Goal: Task Accomplishment & Management: Manage account settings

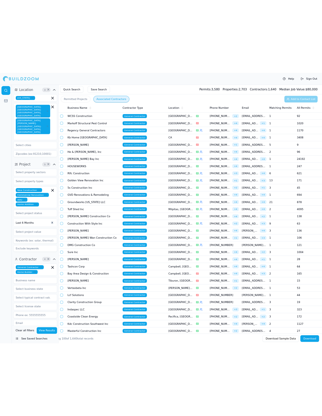
scroll to position [725, 0]
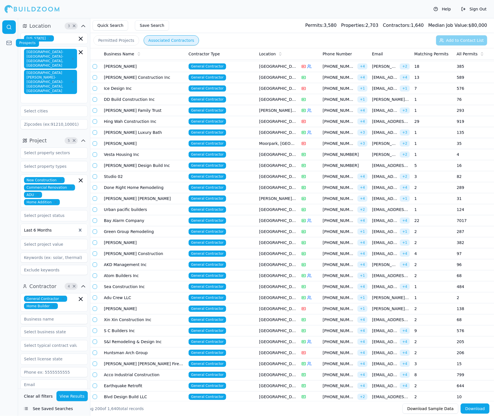
click at [14, 43] on link at bounding box center [9, 43] width 14 height 14
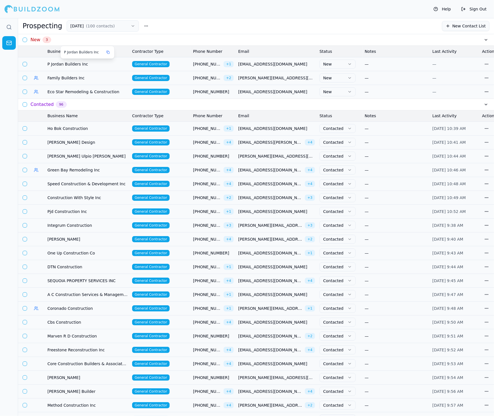
click at [114, 62] on span "P Jordan Builders Inc" at bounding box center [87, 64] width 80 height 6
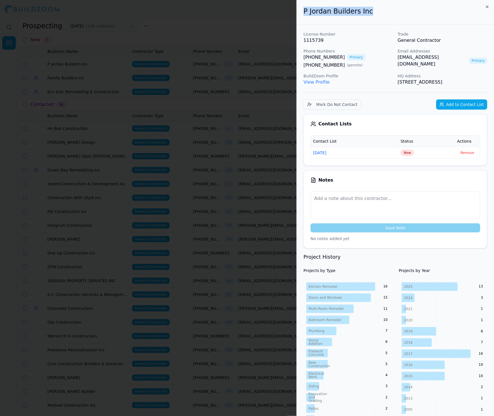
drag, startPoint x: 368, startPoint y: 11, endPoint x: 303, endPoint y: 10, distance: 65.2
click at [303, 10] on h2 "P Jordan Builders Inc" at bounding box center [395, 11] width 184 height 9
copy h2 "P Jordan Builders Inc"
click at [406, 156] on span "New" at bounding box center [408, 153] width 14 height 6
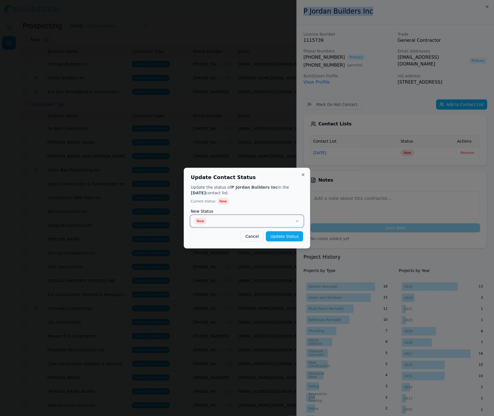
click at [275, 220] on button "New" at bounding box center [247, 220] width 112 height 11
click at [298, 236] on button "Update Status" at bounding box center [284, 236] width 37 height 10
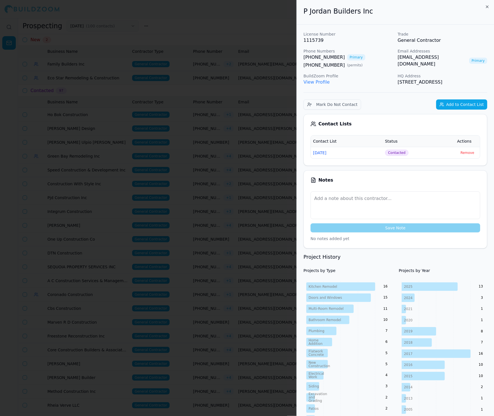
click at [178, 120] on div at bounding box center [247, 208] width 494 height 416
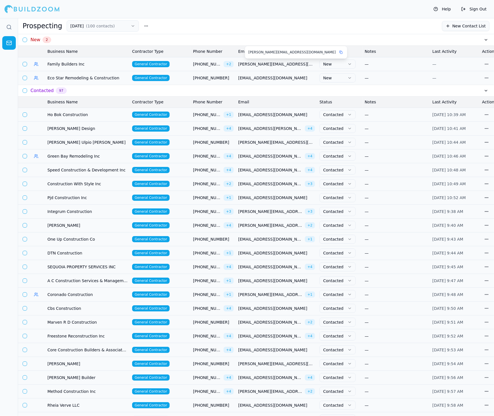
click at [255, 63] on span "[PERSON_NAME][EMAIL_ADDRESS][DOMAIN_NAME]" at bounding box center [276, 64] width 77 height 6
click at [78, 64] on span "Family Builders Inc" at bounding box center [87, 64] width 80 height 6
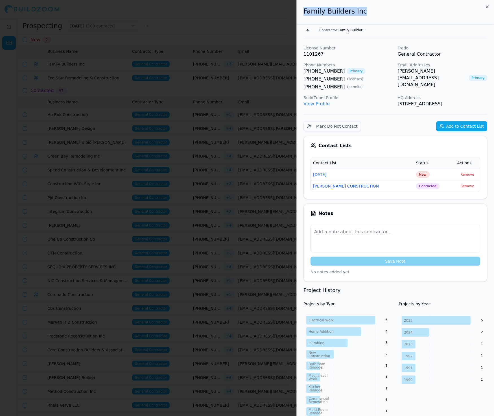
drag, startPoint x: 363, startPoint y: 9, endPoint x: 294, endPoint y: 10, distance: 68.6
click at [294, 18] on body "Help Sign Out Prospecting 9/11/25 ( 100 contacts ) New Contact List New 2 Busin…" at bounding box center [247, 217] width 494 height 398
copy body "Family Builders Inc"
click at [2, 84] on div at bounding box center [247, 208] width 494 height 416
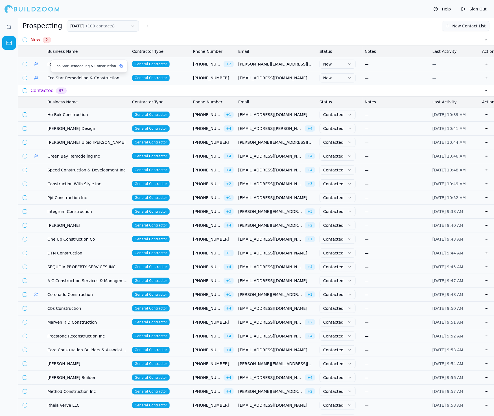
click at [67, 65] on span "Eco Star Remodeling & Construction" at bounding box center [85, 66] width 62 height 5
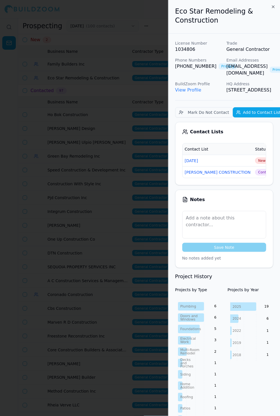
click at [67, 68] on div at bounding box center [140, 208] width 280 height 416
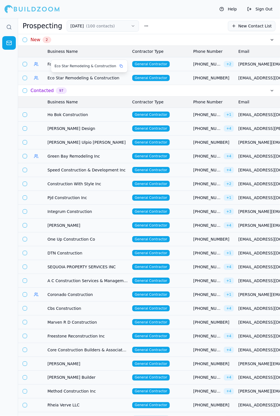
click at [56, 60] on div "Eco Star Remodeling & Construction" at bounding box center [89, 66] width 76 height 12
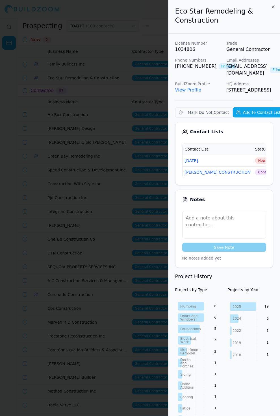
click at [178, 49] on p "1034806" at bounding box center [198, 49] width 47 height 7
click at [148, 60] on div at bounding box center [140, 208] width 280 height 416
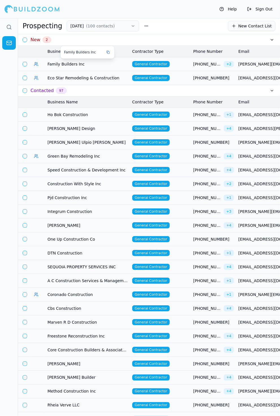
click at [72, 63] on span "Family Builders Inc" at bounding box center [87, 64] width 80 height 6
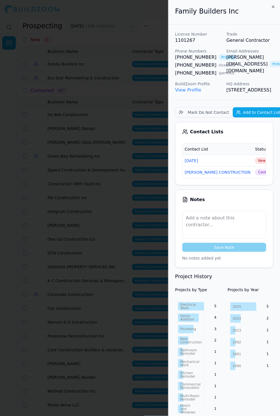
click at [248, 18] on div "Family Builders Inc" at bounding box center [224, 12] width 112 height 25
click at [255, 164] on span "New" at bounding box center [262, 161] width 14 height 6
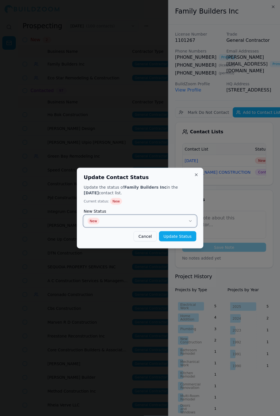
click at [133, 217] on button "New" at bounding box center [140, 220] width 112 height 11
click at [175, 234] on button "Update Status" at bounding box center [177, 236] width 37 height 10
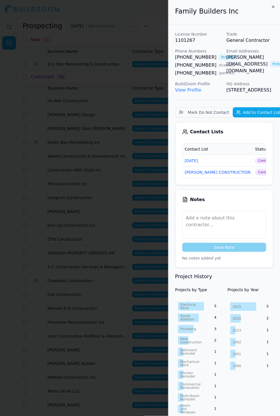
click at [117, 140] on div at bounding box center [140, 208] width 280 height 416
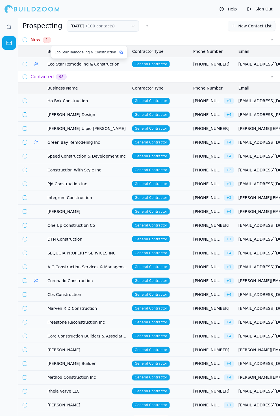
click at [80, 61] on span "Eco Star Remodeling & Construction" at bounding box center [87, 64] width 80 height 6
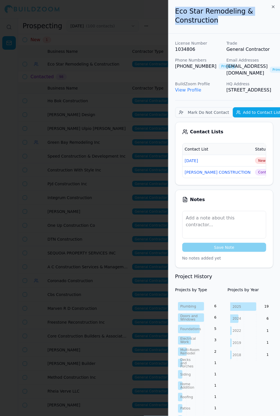
drag, startPoint x: 217, startPoint y: 21, endPoint x: 172, endPoint y: 13, distance: 45.9
click at [172, 13] on div "Eco Star Remodeling & Construction" at bounding box center [224, 17] width 112 height 34
copy h2 "Eco Star Remodeling & Construction"
click at [204, 100] on div at bounding box center [224, 100] width 98 height 0
click at [253, 166] on td "New" at bounding box center [267, 161] width 28 height 12
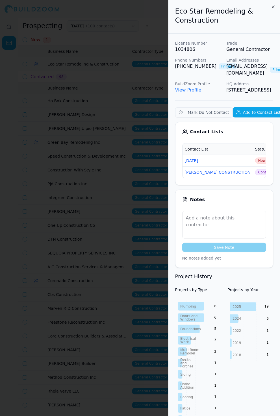
click at [255, 164] on span "New" at bounding box center [262, 161] width 14 height 6
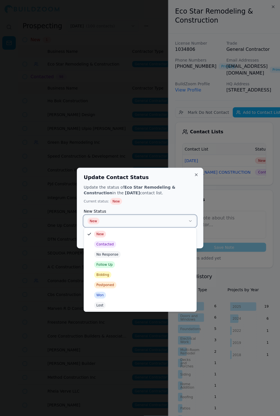
click at [109, 225] on button "New" at bounding box center [140, 220] width 112 height 11
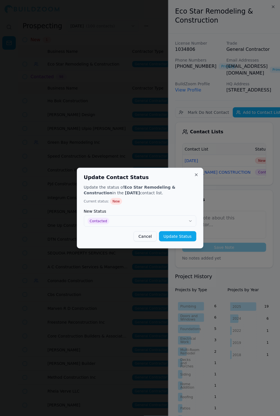
click at [172, 235] on button "Update Status" at bounding box center [177, 236] width 37 height 10
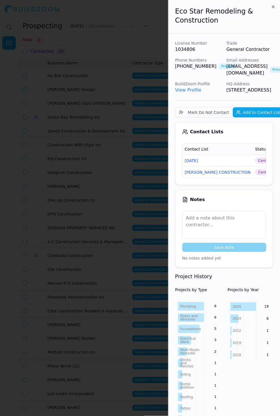
click at [111, 165] on div at bounding box center [140, 208] width 280 height 416
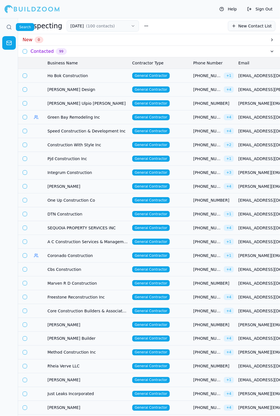
click at [9, 25] on icon at bounding box center [9, 27] width 6 height 6
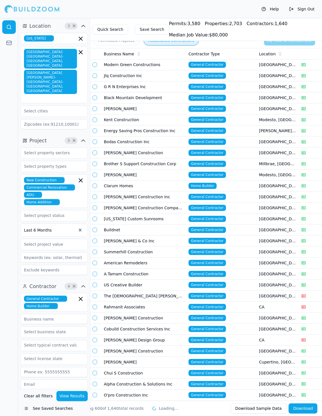
scroll to position [6215, 0]
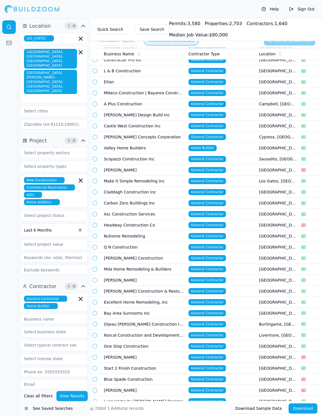
click at [152, 396] on td "Luxe Home by [PERSON_NAME] Designs" at bounding box center [144, 401] width 85 height 11
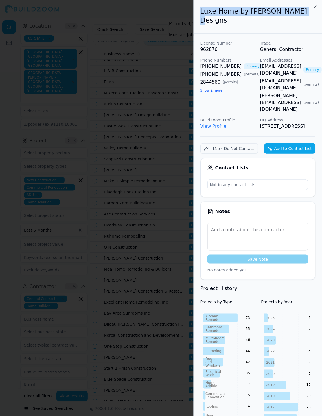
drag, startPoint x: 300, startPoint y: 12, endPoint x: 199, endPoint y: 12, distance: 100.5
click at [199, 12] on div "Luxe Home by [PERSON_NAME] Designs" at bounding box center [258, 17] width 128 height 34
copy h2 "Luxe Home by [PERSON_NAME] Designs"
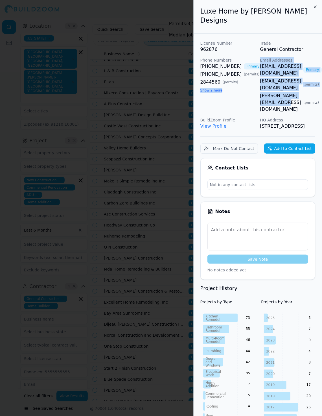
drag, startPoint x: 270, startPoint y: 76, endPoint x: 241, endPoint y: 77, distance: 29.4
click at [241, 77] on div "License Number 962876 Trade General Contractor Phone Numbers (925) 284-4560 Pri…" at bounding box center [257, 84] width 115 height 89
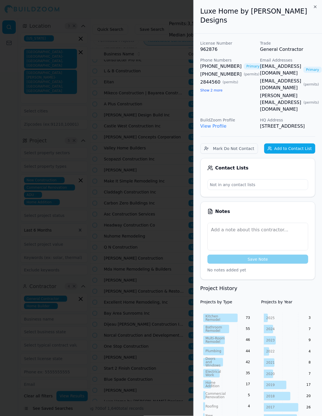
click at [258, 84] on div "License Number 962876 Trade General Contractor Phone Numbers (925) 284-4560 Pri…" at bounding box center [257, 84] width 115 height 89
click at [240, 81] on div "(925) 284-4560 Primary (925) 595-8244 ( permits ) 2844560 ( permits ) Show 2 mo…" at bounding box center [227, 78] width 55 height 30
drag, startPoint x: 224, startPoint y: 57, endPoint x: 201, endPoint y: 57, distance: 22.9
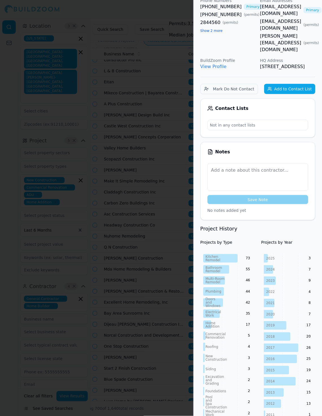
scroll to position [0, 0]
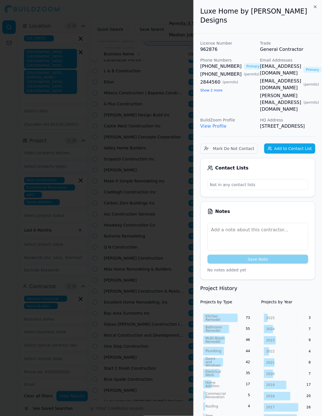
click at [290, 143] on button "Add to Contact List" at bounding box center [289, 148] width 51 height 10
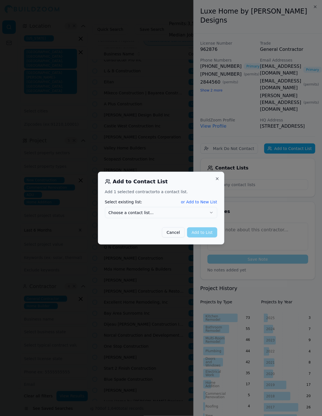
click at [154, 212] on button "Choose a contact list..." at bounding box center [161, 212] width 112 height 11
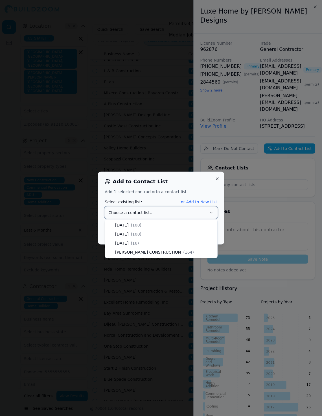
click at [187, 202] on button "or Add to New List" at bounding box center [199, 202] width 36 height 6
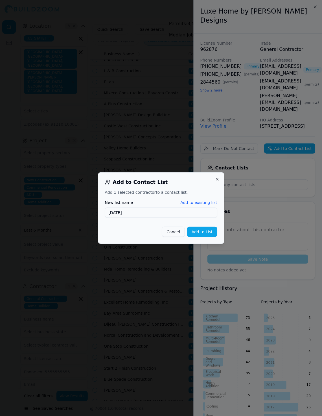
type input "[DATE]"
click at [198, 232] on button "Add to List" at bounding box center [202, 232] width 30 height 10
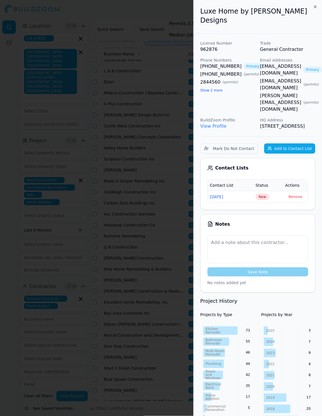
click at [259, 191] on td "New" at bounding box center [269, 197] width 30 height 12
click at [260, 194] on span "New" at bounding box center [263, 197] width 14 height 6
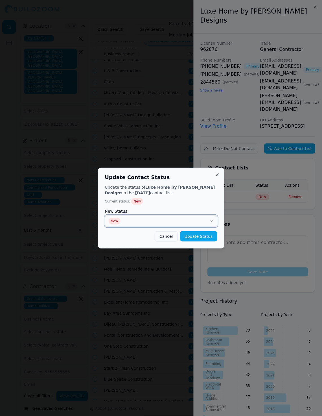
click at [165, 226] on button "New" at bounding box center [161, 220] width 112 height 11
click at [201, 235] on button "Update Status" at bounding box center [198, 236] width 37 height 10
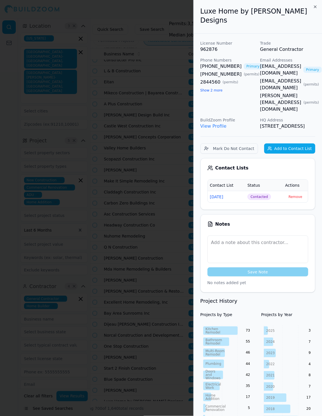
click at [144, 126] on div at bounding box center [161, 208] width 322 height 416
click at [141, 100] on div at bounding box center [161, 208] width 322 height 416
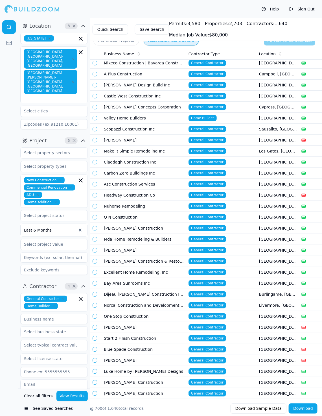
scroll to position [6241, 0]
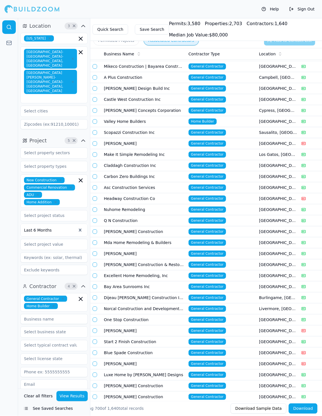
click at [96, 149] on td at bounding box center [95, 154] width 11 height 11
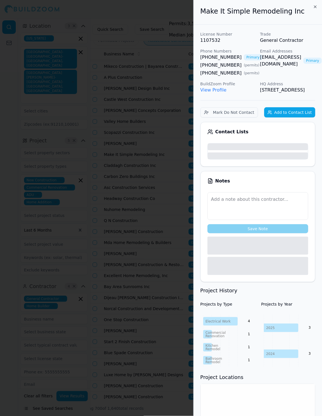
click at [95, 80] on div at bounding box center [161, 208] width 322 height 416
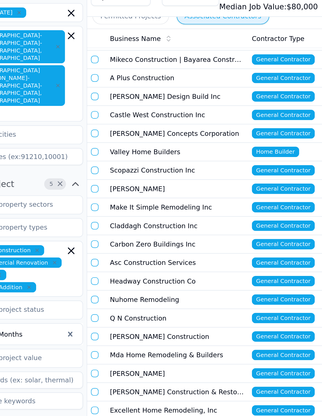
click at [94, 152] on button "button" at bounding box center [95, 154] width 5 height 5
click at [95, 163] on button "button" at bounding box center [95, 165] width 5 height 5
click at [95, 174] on button "button" at bounding box center [95, 176] width 5 height 5
click at [95, 185] on button "button" at bounding box center [95, 187] width 5 height 5
click at [94, 196] on button "button" at bounding box center [95, 198] width 5 height 5
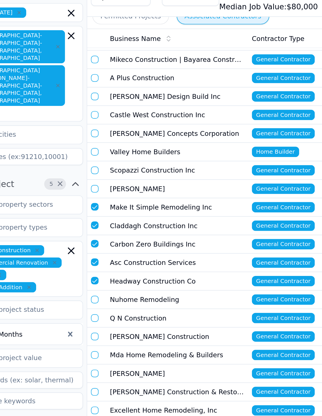
click at [94, 207] on button "button" at bounding box center [95, 209] width 5 height 5
click at [95, 218] on button "button" at bounding box center [95, 220] width 5 height 5
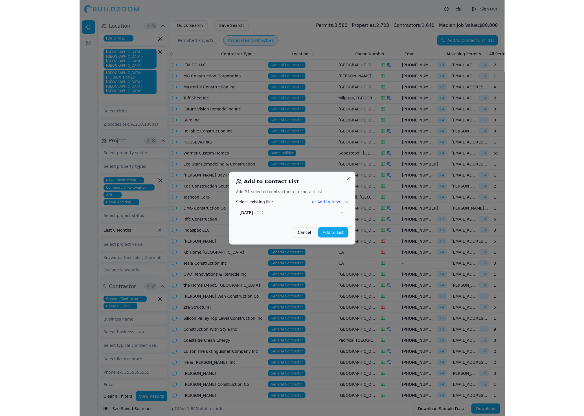
scroll to position [0, 47]
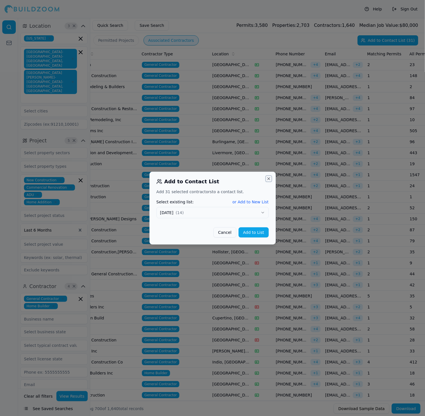
click at [270, 179] on button "Close" at bounding box center [269, 178] width 5 height 5
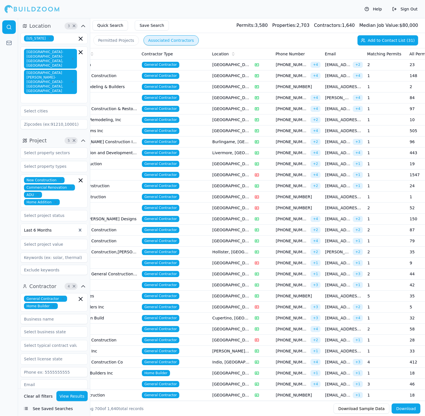
click at [9, 44] on icon at bounding box center [9, 43] width 6 height 6
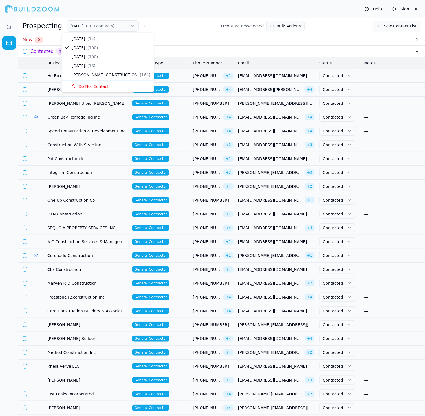
click at [103, 30] on button "[DATE] ( 100 contacts )" at bounding box center [103, 25] width 72 height 11
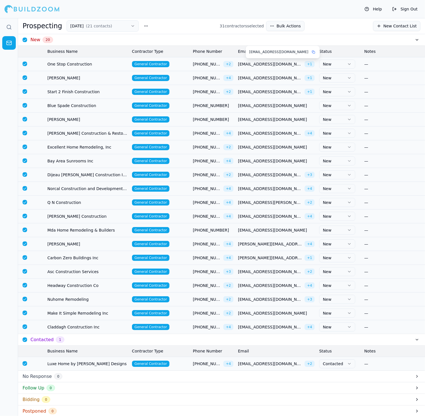
click at [259, 66] on span "[EMAIL_ADDRESS][DOMAIN_NAME]" at bounding box center [270, 64] width 64 height 6
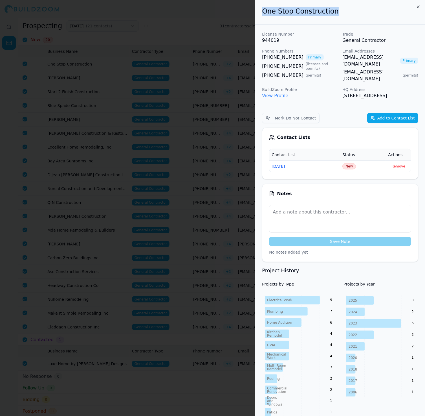
drag, startPoint x: 333, startPoint y: 8, endPoint x: 262, endPoint y: 8, distance: 71.4
click at [262, 8] on div "One Stop Construction" at bounding box center [340, 12] width 170 height 25
copy h2 "One Stop Construction"
click at [347, 164] on span "New" at bounding box center [350, 166] width 14 height 6
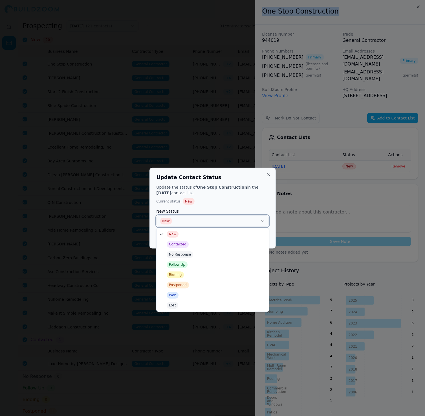
click at [193, 220] on button "New" at bounding box center [213, 220] width 112 height 11
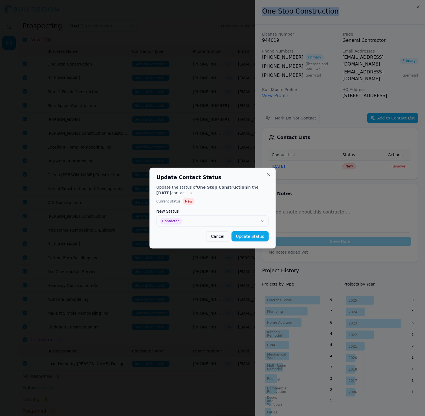
click at [250, 236] on button "Update Status" at bounding box center [250, 236] width 37 height 10
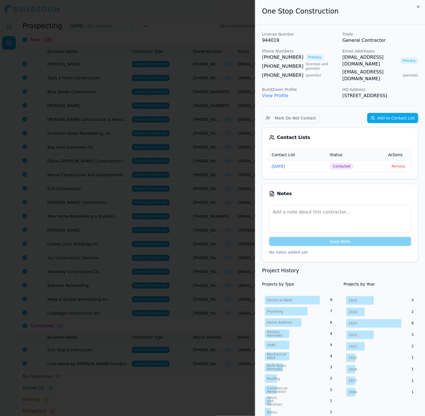
click at [84, 132] on div at bounding box center [212, 208] width 425 height 416
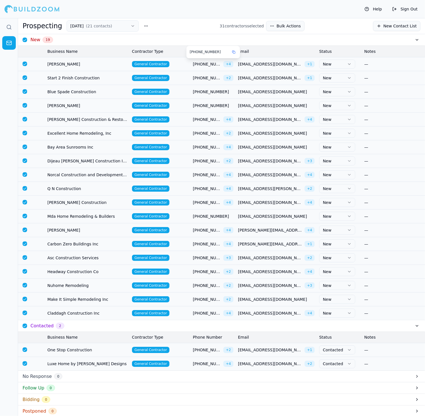
click at [211, 64] on span "[PHONE_NUMBER]" at bounding box center [207, 64] width 28 height 6
click at [199, 64] on span "[PHONE_NUMBER]" at bounding box center [207, 64] width 28 height 6
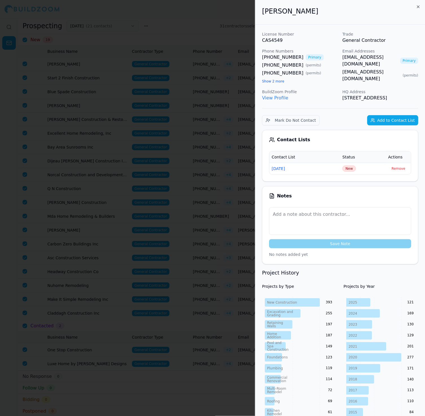
click at [333, 83] on div "[PHONE_NUMBER] Primary [PHONE_NUMBER] ( permits ) [PHONE_NUMBER] ( permits ) Sh…" at bounding box center [300, 69] width 76 height 30
drag, startPoint x: 323, startPoint y: 11, endPoint x: 256, endPoint y: 11, distance: 66.9
click at [256, 11] on div "[PERSON_NAME]" at bounding box center [340, 12] width 170 height 25
copy h2 "[PERSON_NAME]"
click at [352, 172] on span "New" at bounding box center [350, 168] width 14 height 6
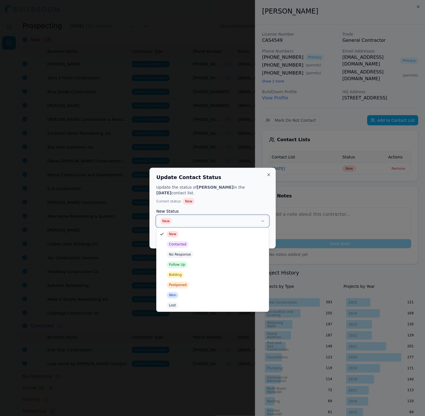
click at [172, 225] on button "New" at bounding box center [213, 220] width 112 height 11
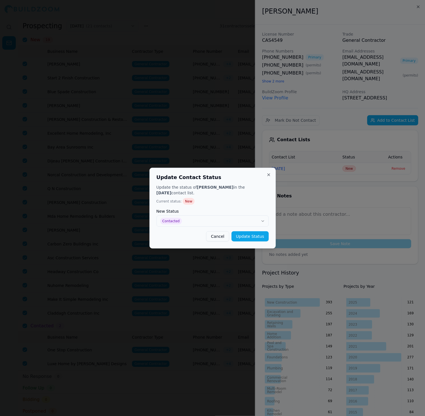
click at [260, 239] on button "Update Status" at bounding box center [250, 236] width 37 height 10
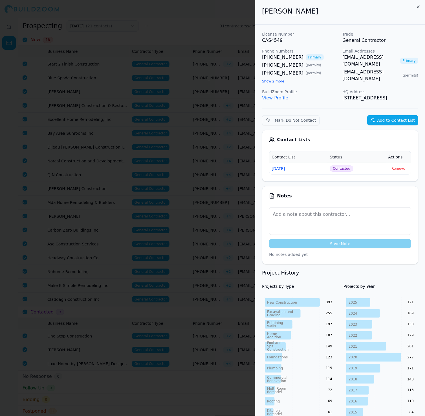
click at [189, 170] on div at bounding box center [212, 208] width 425 height 416
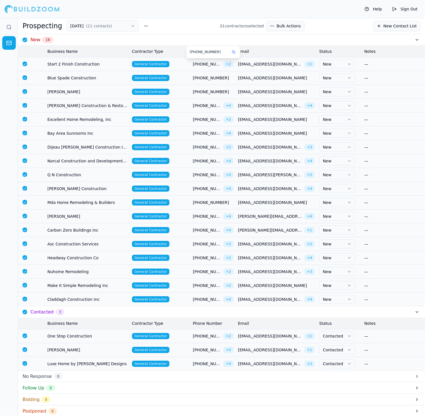
click at [178, 61] on td "General Contractor" at bounding box center [160, 64] width 61 height 14
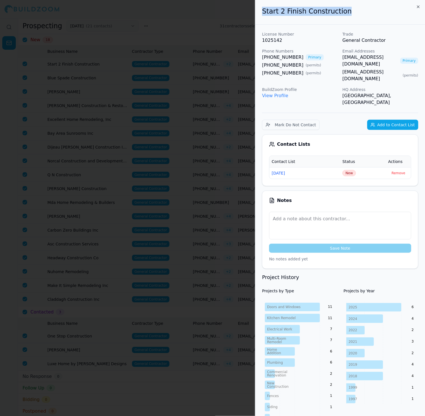
drag, startPoint x: 350, startPoint y: 12, endPoint x: 243, endPoint y: 12, distance: 107.0
click at [243, 18] on body "Help Sign Out Prospecting [DATE] ( 21 contacts ) 31 contractor s selected Bulk …" at bounding box center [212, 217] width 425 height 398
copy body "Start 2 Finish Construction"
click at [351, 170] on span "New" at bounding box center [350, 173] width 14 height 6
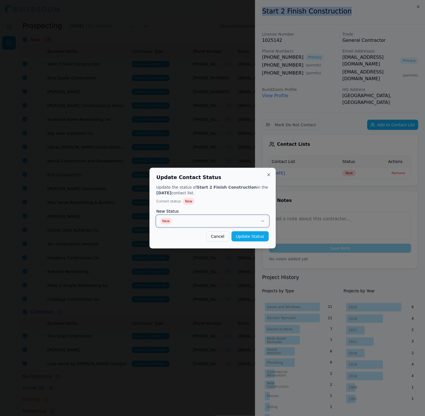
click at [191, 226] on button "New" at bounding box center [213, 220] width 112 height 11
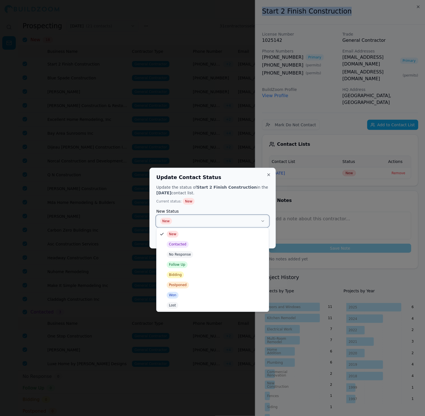
click at [241, 217] on button "New" at bounding box center [213, 220] width 112 height 11
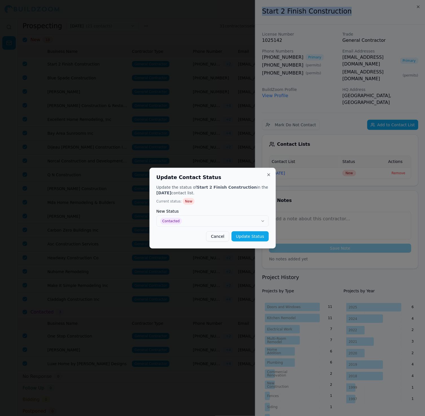
click at [248, 235] on button "Update Status" at bounding box center [250, 236] width 37 height 10
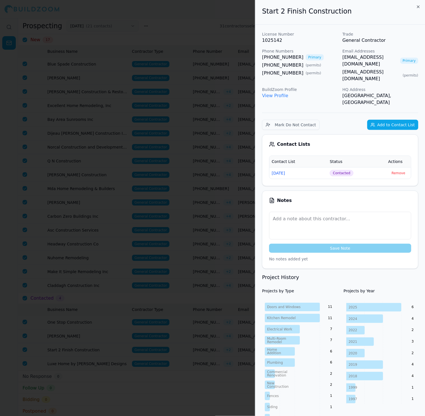
click at [183, 96] on div at bounding box center [212, 208] width 425 height 416
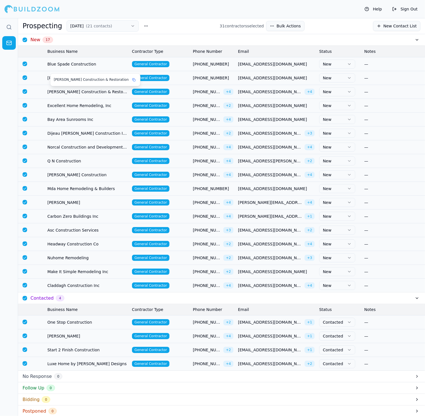
click at [67, 76] on div "[PERSON_NAME] Construction & Restoration" at bounding box center [96, 80] width 90 height 12
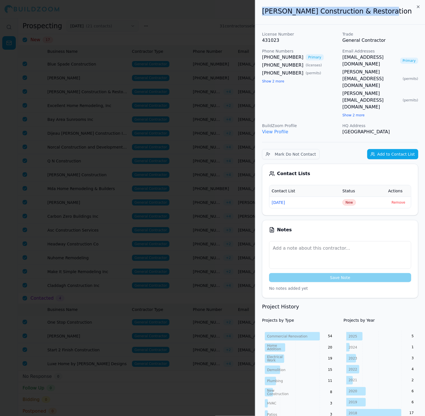
drag, startPoint x: 378, startPoint y: 13, endPoint x: 255, endPoint y: 8, distance: 122.3
click at [255, 9] on div "[PERSON_NAME] Construction & Restoration" at bounding box center [340, 12] width 170 height 25
copy h2 "[PERSON_NAME] Construction & Restoration"
click at [348, 199] on span "New" at bounding box center [350, 202] width 14 height 6
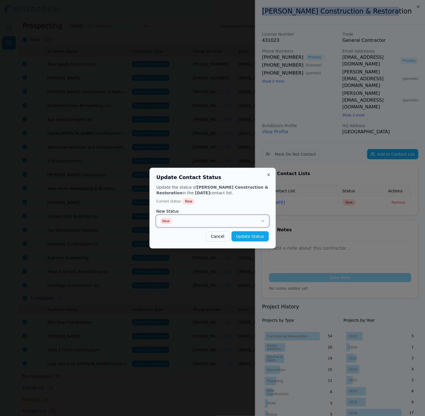
click at [230, 222] on button "New" at bounding box center [213, 220] width 112 height 11
click at [253, 236] on button "Update Status" at bounding box center [250, 236] width 37 height 10
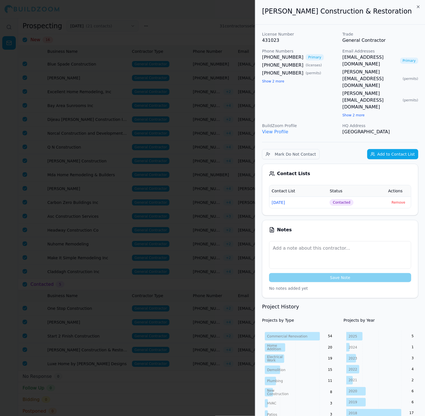
click at [198, 102] on div at bounding box center [212, 208] width 425 height 416
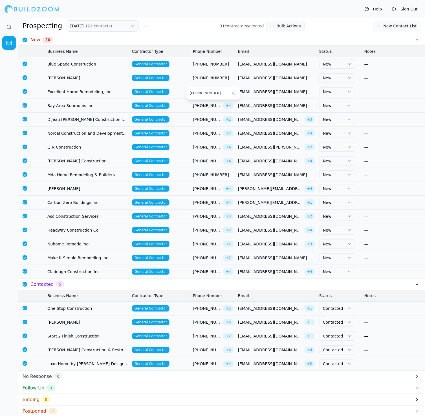
click at [198, 105] on span "[PHONE_NUMBER]" at bounding box center [207, 106] width 28 height 6
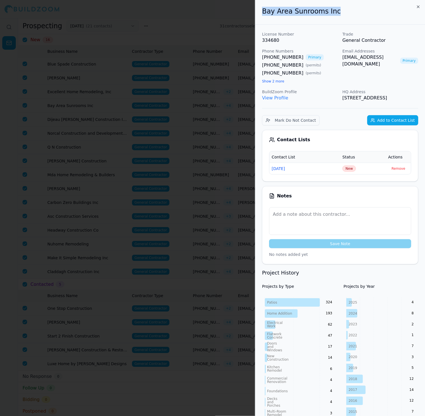
drag, startPoint x: 336, startPoint y: 11, endPoint x: 230, endPoint y: 11, distance: 106.7
click at [230, 18] on body "Help Sign Out Prospecting [DATE] ( 21 contacts ) 31 contractor s selected Bulk …" at bounding box center [212, 217] width 425 height 398
copy body "Bay Area Sunrooms Inc"
click at [351, 172] on span "New" at bounding box center [350, 168] width 14 height 6
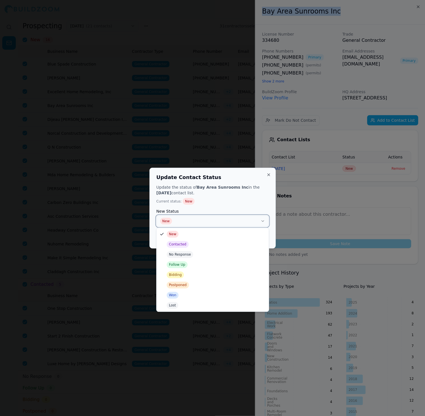
click at [172, 218] on button "New" at bounding box center [213, 220] width 112 height 11
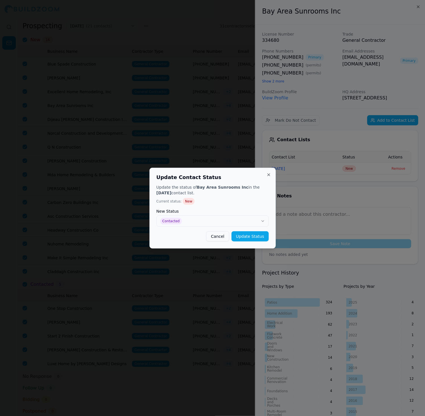
click at [261, 241] on div "Update Contact Status Update the status of Bay Area Sunrooms Inc in the [DATE] …" at bounding box center [213, 208] width 126 height 81
click at [261, 238] on button "Update Status" at bounding box center [250, 236] width 37 height 10
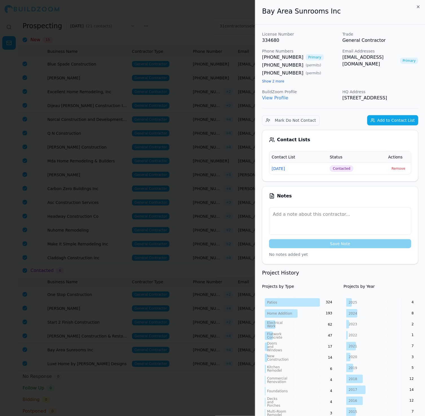
click at [204, 132] on div at bounding box center [212, 208] width 425 height 416
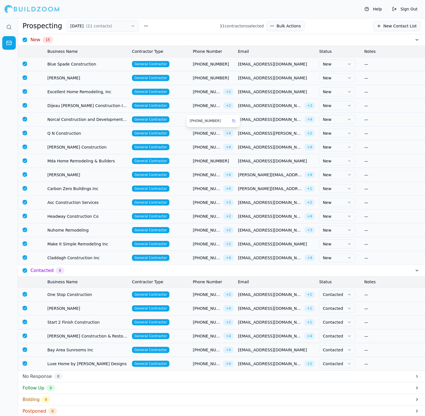
click at [186, 130] on td "General Contractor" at bounding box center [160, 133] width 61 height 14
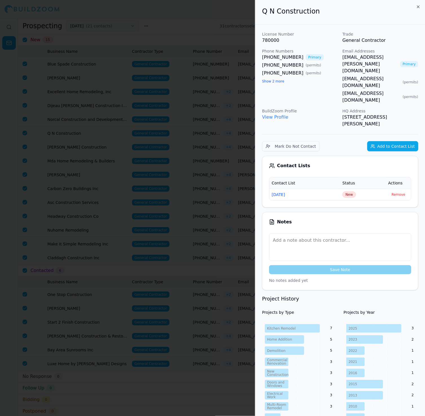
drag, startPoint x: 391, startPoint y: 56, endPoint x: 387, endPoint y: 56, distance: 3.7
drag, startPoint x: 321, startPoint y: 10, endPoint x: 257, endPoint y: 10, distance: 64.1
click at [257, 10] on div "Q N Construction" at bounding box center [340, 12] width 170 height 25
copy h2 "Q N Construction"
click at [351, 191] on span "New" at bounding box center [350, 194] width 14 height 6
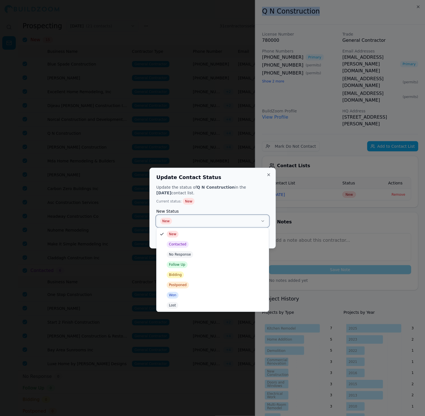
click at [219, 218] on button "New" at bounding box center [213, 220] width 112 height 11
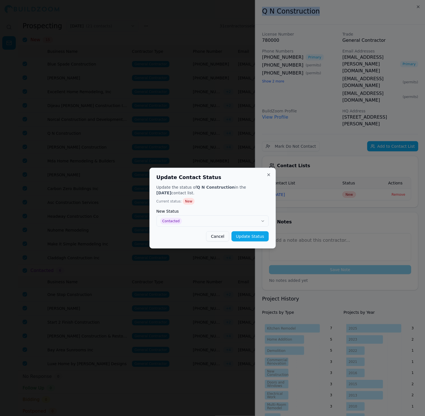
click at [253, 236] on button "Update Status" at bounding box center [250, 236] width 37 height 10
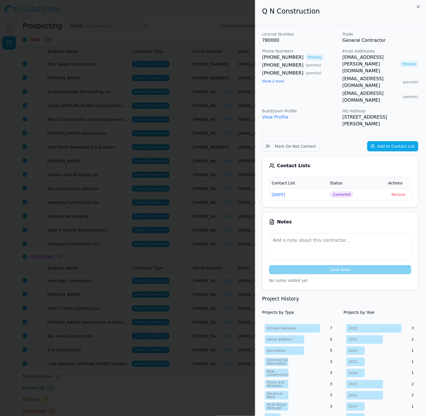
click at [193, 123] on div at bounding box center [212, 208] width 425 height 416
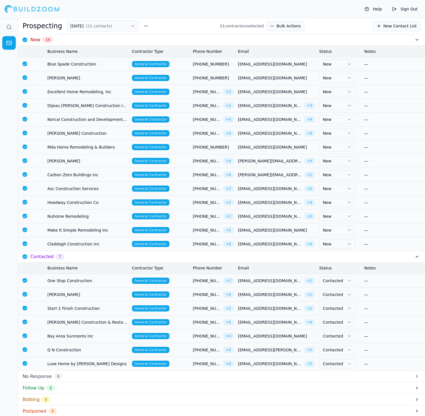
click at [201, 118] on span "[PHONE_NUMBER]" at bounding box center [207, 120] width 28 height 6
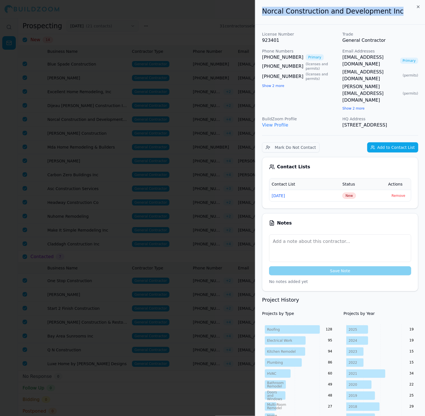
drag, startPoint x: 399, startPoint y: 14, endPoint x: 257, endPoint y: 14, distance: 141.4
click at [257, 14] on div "Norcal Construction and Development Inc" at bounding box center [340, 12] width 170 height 25
copy h2 "Norcal Construction and Development Inc"
click at [352, 193] on span "New" at bounding box center [350, 196] width 14 height 6
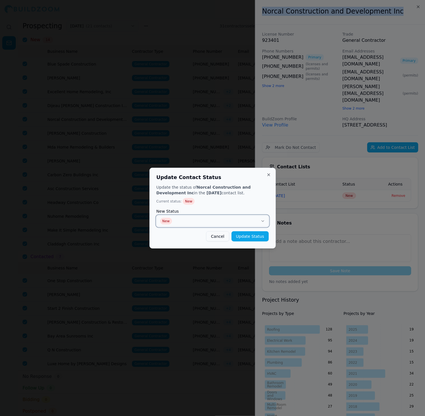
click at [220, 222] on button "New" at bounding box center [213, 220] width 112 height 11
click at [254, 240] on button "Update Status" at bounding box center [250, 236] width 37 height 10
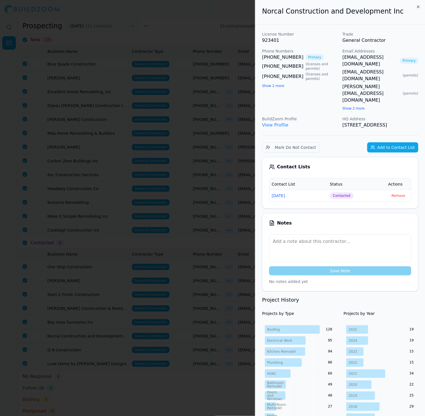
click at [194, 151] on div at bounding box center [212, 208] width 425 height 416
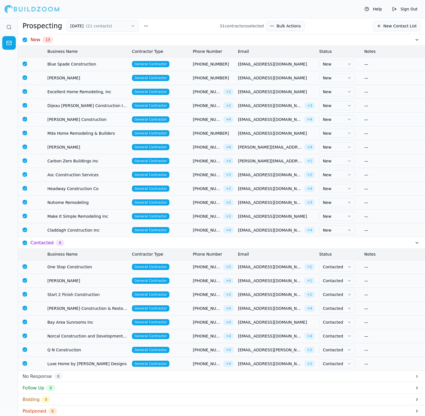
click at [194, 151] on td "[PHONE_NUMBER] + 4" at bounding box center [213, 147] width 45 height 14
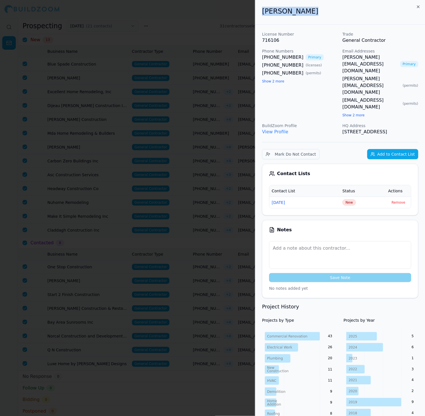
drag, startPoint x: 305, startPoint y: 10, endPoint x: 224, endPoint y: 10, distance: 81.6
click at [224, 18] on body "Help Sign Out Prospecting [DATE] ( 21 contacts ) 31 contractor s selected Bulk …" at bounding box center [212, 217] width 425 height 398
copy body "[PERSON_NAME]"
click at [349, 199] on span "New" at bounding box center [350, 202] width 14 height 6
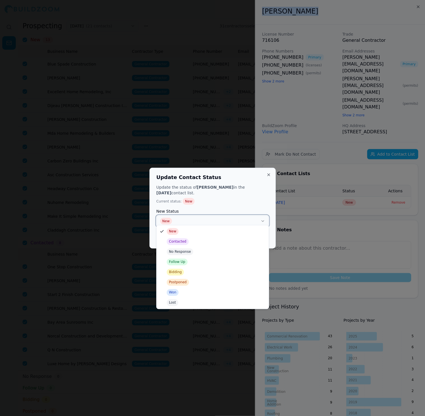
click at [202, 217] on button "New" at bounding box center [213, 220] width 112 height 11
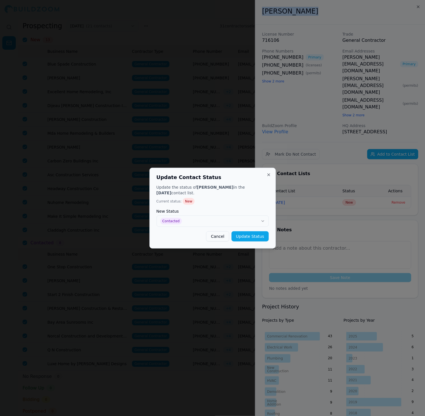
click at [255, 234] on button "Update Status" at bounding box center [250, 236] width 37 height 10
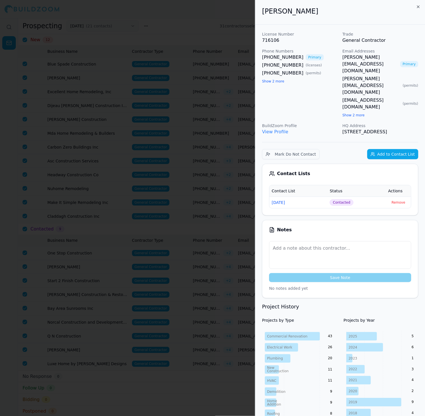
click at [172, 84] on div at bounding box center [212, 208] width 425 height 416
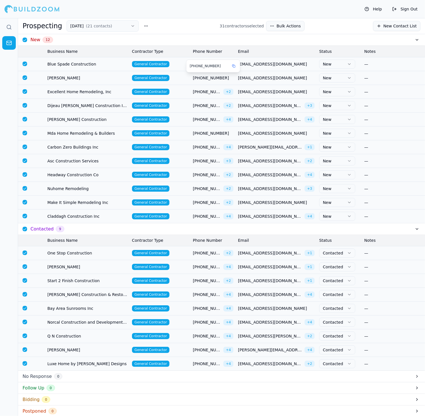
click at [213, 79] on span "[PHONE_NUMBER]" at bounding box center [213, 78] width 41 height 6
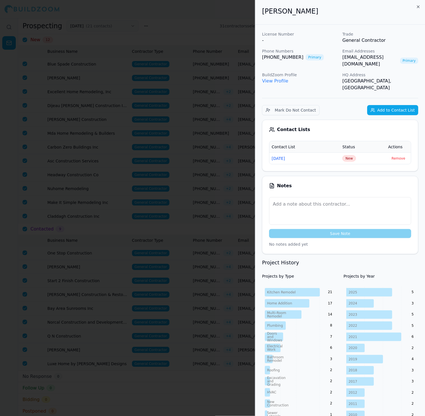
drag, startPoint x: 320, startPoint y: 11, endPoint x: 237, endPoint y: 9, distance: 82.2
click at [237, 18] on body "Help Sign Out Prospecting [DATE] ( 21 contacts ) 31 contractor s selected Bulk …" at bounding box center [212, 217] width 425 height 398
copy body "[PERSON_NAME]"
click at [351, 155] on span "New" at bounding box center [350, 158] width 14 height 6
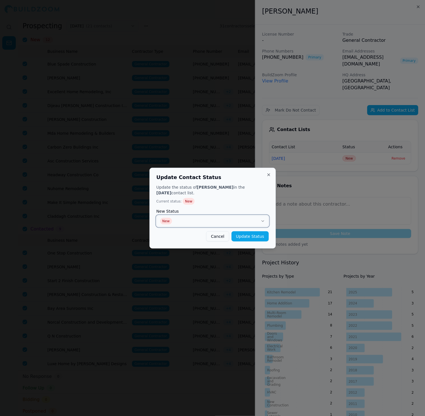
click at [213, 224] on button "New" at bounding box center [213, 220] width 112 height 11
click at [258, 236] on button "Update Status" at bounding box center [250, 236] width 37 height 10
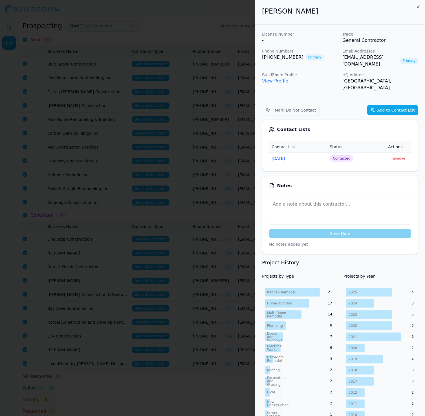
click at [188, 137] on div at bounding box center [212, 208] width 425 height 416
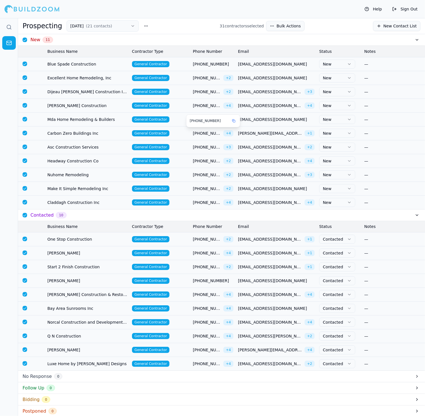
click at [196, 132] on span "[PHONE_NUMBER]" at bounding box center [207, 133] width 28 height 6
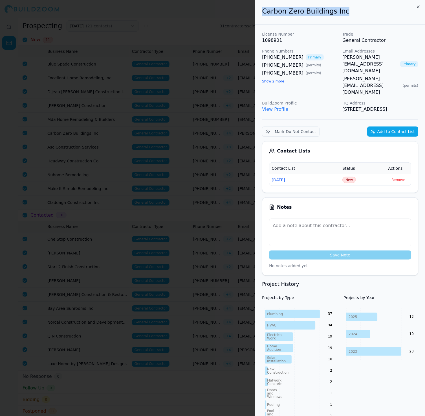
drag, startPoint x: 346, startPoint y: 11, endPoint x: 260, endPoint y: 9, distance: 86.7
click at [260, 9] on div "Carbon Zero Buildings Inc" at bounding box center [340, 12] width 170 height 25
copy h2 "Carbon Zero Buildings Inc"
click at [351, 177] on span "New" at bounding box center [350, 180] width 14 height 6
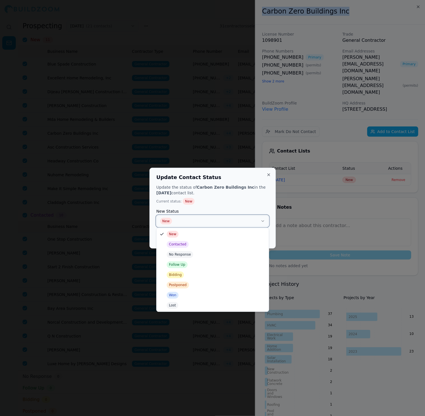
click at [195, 222] on button "New" at bounding box center [213, 220] width 112 height 11
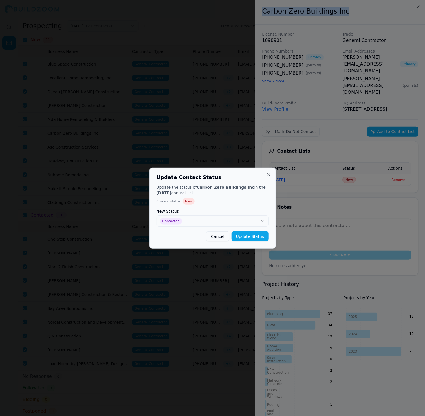
click at [254, 239] on button "Update Status" at bounding box center [250, 236] width 37 height 10
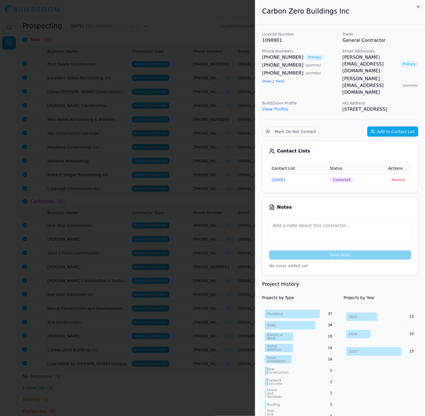
click at [189, 87] on div at bounding box center [212, 208] width 425 height 416
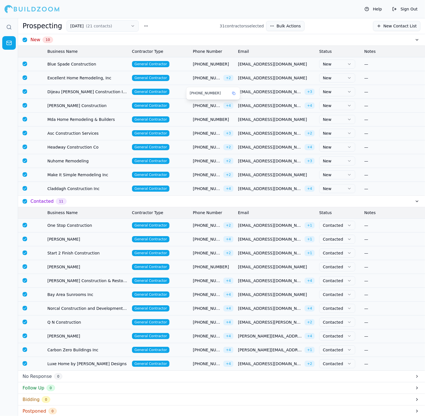
click at [199, 105] on span "[PHONE_NUMBER]" at bounding box center [207, 106] width 28 height 6
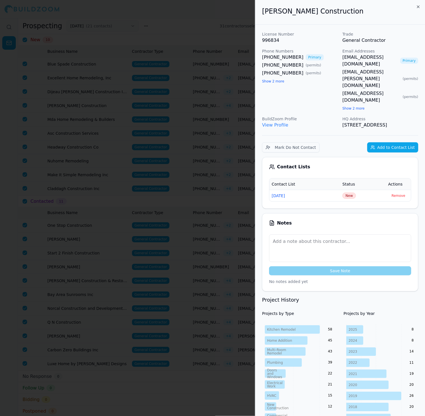
drag, startPoint x: 282, startPoint y: 73, endPoint x: 277, endPoint y: 73, distance: 5.1
drag, startPoint x: 344, startPoint y: 13, endPoint x: 201, endPoint y: 13, distance: 142.3
click at [201, 18] on body "Help Sign Out Prospecting [DATE] ( 21 contacts ) 31 contractor s selected Bulk …" at bounding box center [212, 217] width 425 height 398
click at [349, 193] on span "New" at bounding box center [350, 196] width 14 height 6
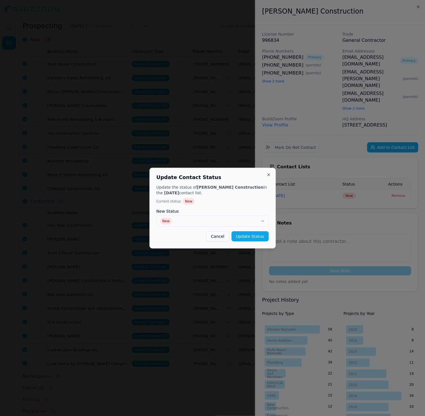
click at [234, 214] on div "New Status New" at bounding box center [213, 218] width 112 height 18
click at [193, 224] on button "New" at bounding box center [213, 220] width 112 height 11
click at [241, 234] on button "Update Status" at bounding box center [250, 236] width 37 height 10
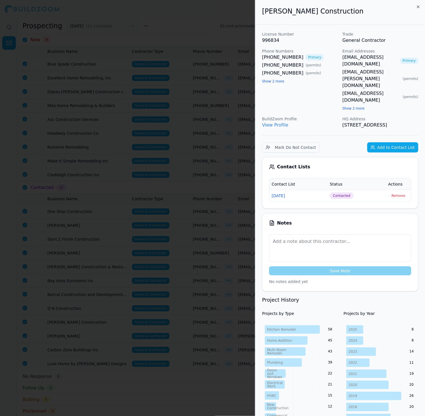
click at [178, 145] on div at bounding box center [212, 208] width 425 height 416
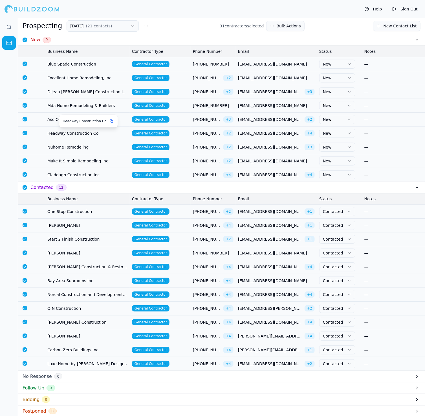
click at [82, 135] on span "Headway Construction Co" at bounding box center [87, 133] width 80 height 6
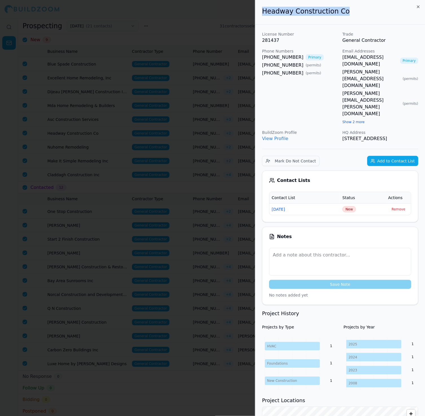
drag, startPoint x: 353, startPoint y: 10, endPoint x: 251, endPoint y: 9, distance: 101.3
click at [251, 18] on body "Help Sign Out Prospecting [DATE] ( 21 contacts ) 31 contractor s selected Bulk …" at bounding box center [212, 217] width 425 height 398
drag, startPoint x: 289, startPoint y: 64, endPoint x: 283, endPoint y: 64, distance: 5.9
click at [358, 203] on td "New" at bounding box center [363, 209] width 46 height 12
click at [353, 206] on span "New" at bounding box center [350, 209] width 14 height 6
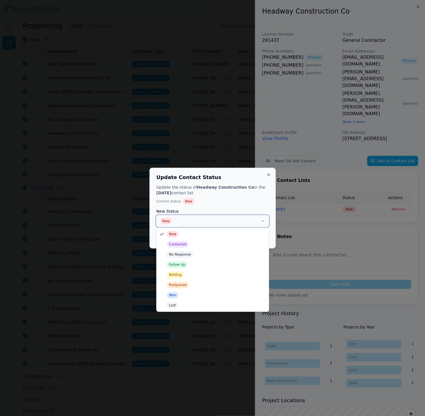
click at [172, 222] on button "New" at bounding box center [213, 220] width 112 height 11
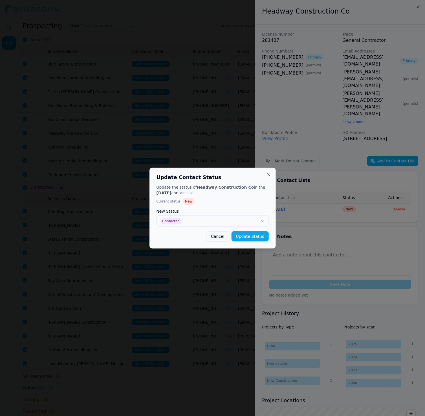
click at [251, 235] on button "Update Status" at bounding box center [250, 236] width 37 height 10
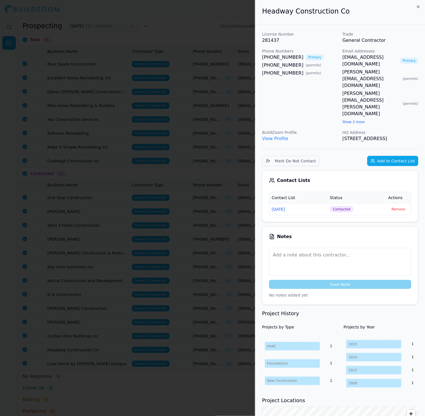
click at [97, 78] on div at bounding box center [212, 208] width 425 height 416
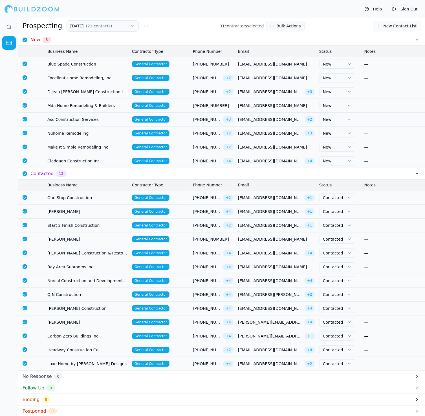
click at [252, 88] on td "[EMAIL_ADDRESS][DOMAIN_NAME] + 3" at bounding box center [276, 92] width 81 height 14
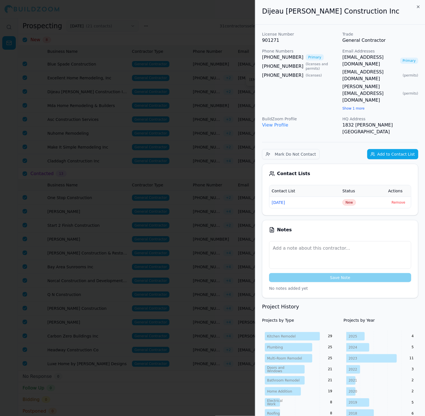
click at [245, 91] on div at bounding box center [212, 208] width 425 height 416
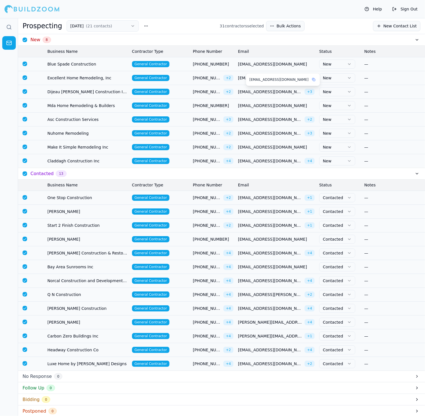
click at [246, 91] on span "[EMAIL_ADDRESS][DOMAIN_NAME]" at bounding box center [270, 92] width 64 height 6
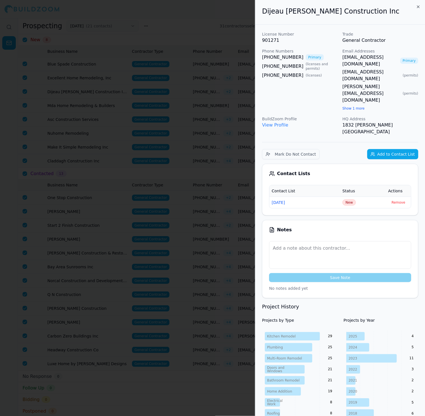
click at [322, 116] on p "BuildZoom Profile" at bounding box center [300, 119] width 76 height 6
drag, startPoint x: 359, startPoint y: 9, endPoint x: 214, endPoint y: 9, distance: 144.5
click at [214, 18] on body "Help Sign Out Prospecting [DATE] ( 21 contacts ) 31 contractor s selected Bulk …" at bounding box center [212, 217] width 425 height 398
click at [352, 199] on span "New" at bounding box center [350, 202] width 14 height 6
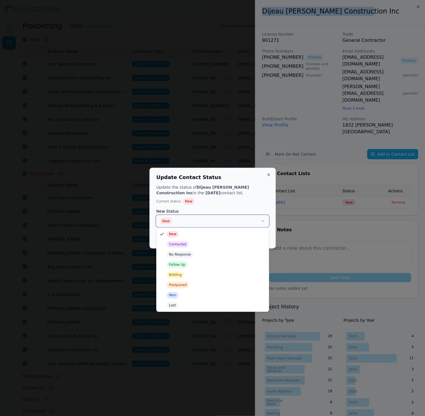
click at [209, 226] on button "New" at bounding box center [213, 220] width 112 height 11
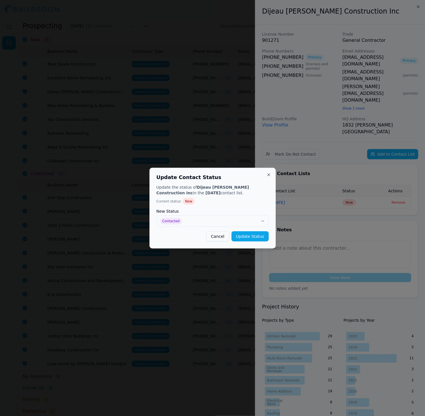
click at [274, 233] on div "Update Contact Status Update the status of Dijeau [PERSON_NAME] Construction In…" at bounding box center [213, 208] width 126 height 81
click at [248, 237] on button "Update Status" at bounding box center [250, 236] width 37 height 10
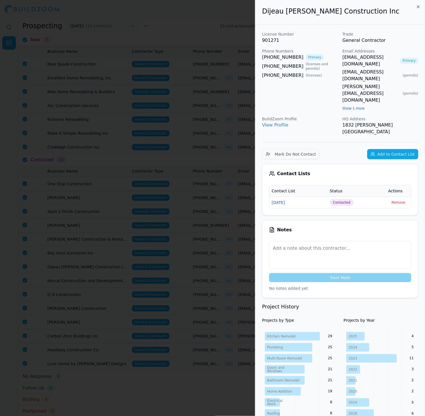
click at [212, 191] on div at bounding box center [212, 208] width 425 height 416
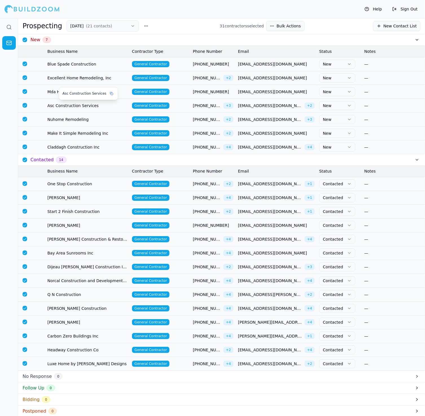
click at [82, 104] on span "Asc Construction Services" at bounding box center [87, 106] width 80 height 6
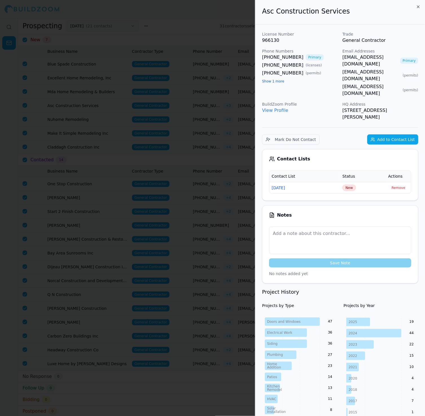
click at [353, 185] on span "New" at bounding box center [350, 188] width 14 height 6
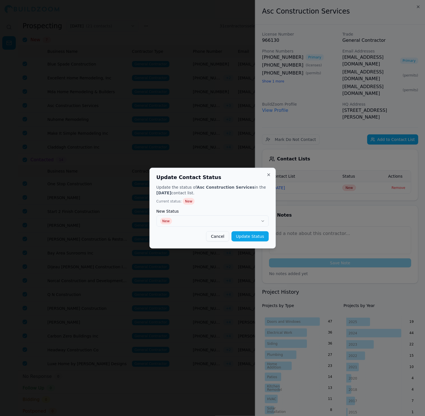
click at [227, 230] on div "Update the status of Asc Construction Services in the [DATE] contact list. Curr…" at bounding box center [213, 212] width 112 height 57
click at [215, 222] on button "New" at bounding box center [213, 220] width 112 height 11
click at [241, 236] on button "Update Status" at bounding box center [250, 236] width 37 height 10
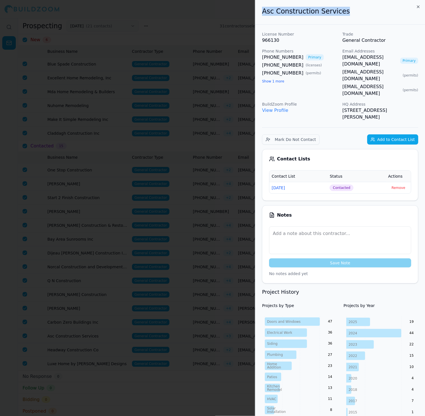
drag, startPoint x: 348, startPoint y: 11, endPoint x: 227, endPoint y: 12, distance: 121.4
click at [227, 18] on body "Help Sign Out Prospecting [DATE] ( 21 contacts ) 31 contractor s selected Bulk …" at bounding box center [212, 217] width 425 height 398
click at [204, 151] on div at bounding box center [212, 208] width 425 height 416
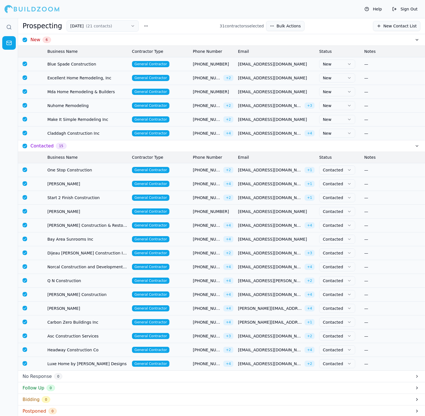
click at [45, 149] on h3 "Contacted" at bounding box center [41, 146] width 23 height 7
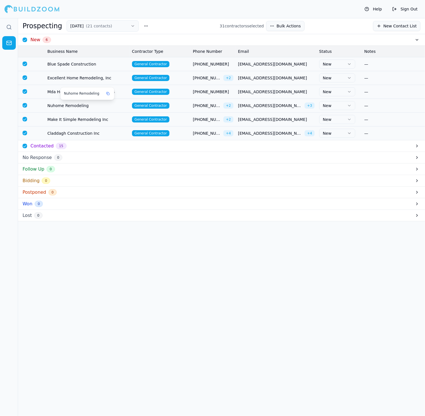
click at [71, 105] on span "Nuhome Remodeling" at bounding box center [87, 106] width 80 height 6
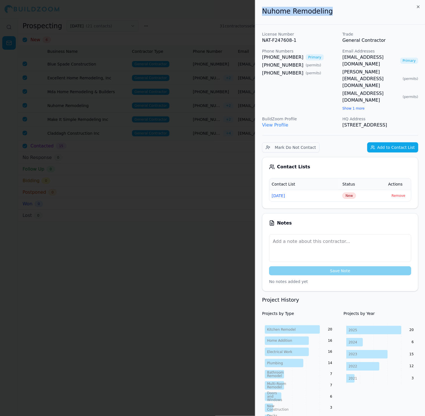
drag, startPoint x: 332, startPoint y: 9, endPoint x: 241, endPoint y: 6, distance: 91.2
click at [241, 18] on body "Help Sign Out Prospecting [DATE] ( 21 contacts ) 31 contractor s selected Bulk …" at bounding box center [212, 217] width 425 height 398
click at [353, 193] on span "New" at bounding box center [350, 196] width 14 height 6
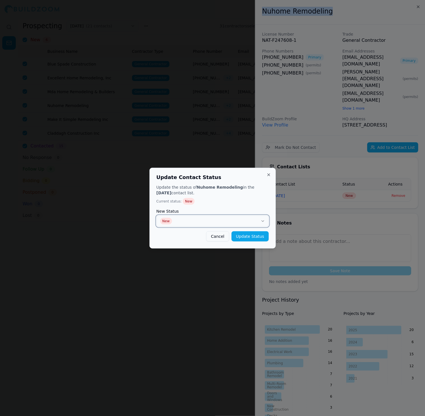
click at [203, 221] on button "New" at bounding box center [213, 220] width 112 height 11
click at [246, 238] on button "Update Status" at bounding box center [250, 236] width 37 height 10
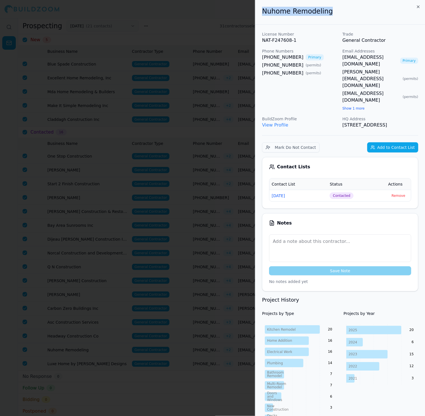
click at [66, 285] on div at bounding box center [212, 208] width 425 height 416
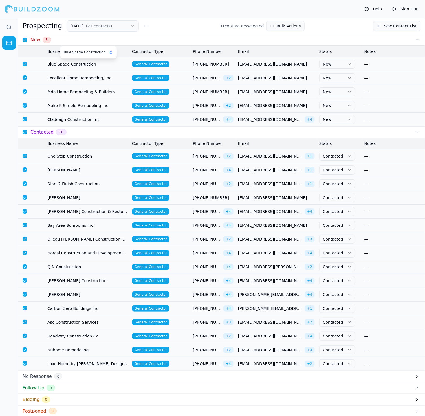
click at [63, 62] on span "Blue Spade Construction" at bounding box center [87, 64] width 80 height 6
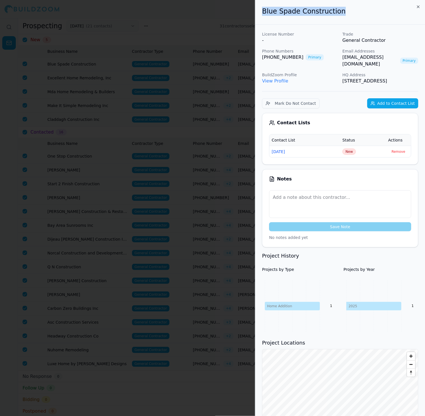
drag, startPoint x: 347, startPoint y: 16, endPoint x: 249, endPoint y: 16, distance: 97.7
click at [249, 18] on body "Help Sign Out Prospecting [DATE] ( 21 contacts ) 31 contractor s selected Bulk …" at bounding box center [212, 217] width 425 height 398
click at [351, 148] on span "New" at bounding box center [350, 151] width 14 height 6
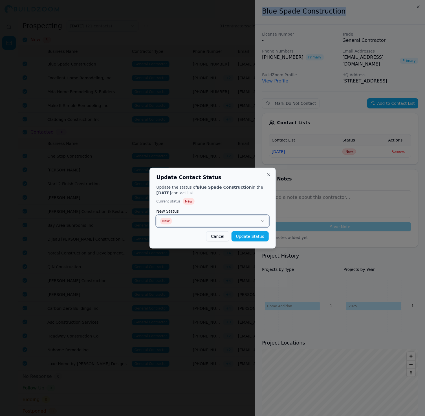
click at [217, 222] on button "New" at bounding box center [213, 220] width 112 height 11
click at [251, 237] on button "Update Status" at bounding box center [250, 236] width 37 height 10
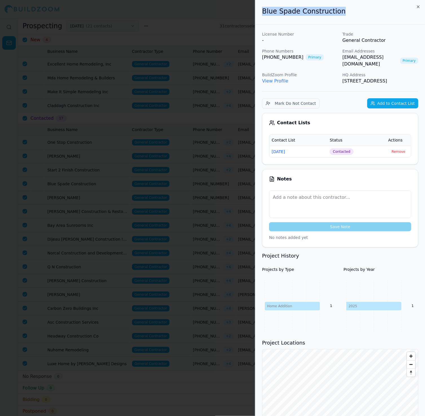
click at [212, 111] on div at bounding box center [212, 208] width 425 height 416
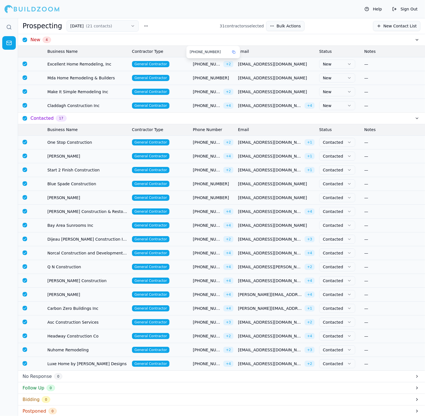
click at [202, 60] on td "[PHONE_NUMBER] + 2" at bounding box center [213, 64] width 45 height 14
click at [202, 62] on span "[PHONE_NUMBER]" at bounding box center [207, 64] width 28 height 6
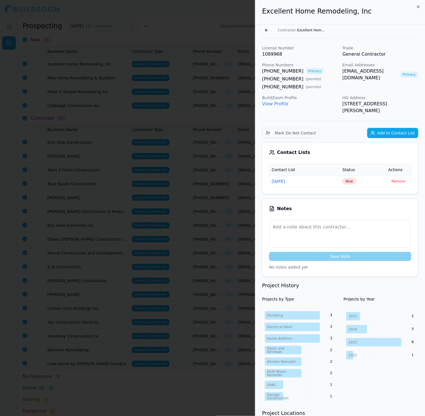
click at [364, 93] on div "License Number 1089968 Trade General Contractor Phone Numbers [PHONE_NUMBER] Pr…" at bounding box center [340, 79] width 156 height 69
drag, startPoint x: 359, startPoint y: 10, endPoint x: 225, endPoint y: 8, distance: 134.1
click at [225, 18] on body "Help Sign Out Prospecting [DATE] ( 21 contacts ) 31 contractor s selected Bulk …" at bounding box center [212, 217] width 425 height 398
click at [352, 183] on span "New" at bounding box center [350, 181] width 14 height 6
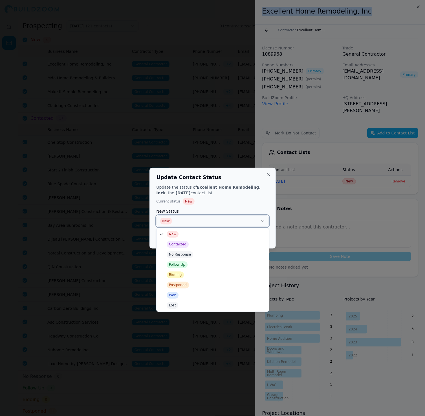
click at [197, 223] on button "New" at bounding box center [213, 220] width 112 height 11
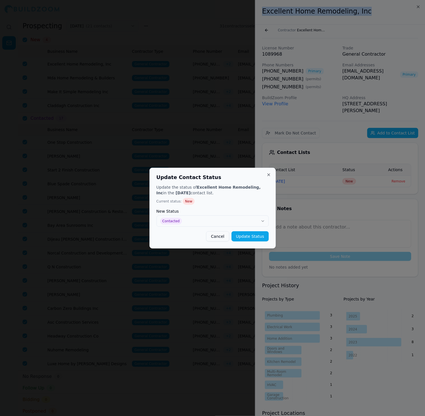
click at [248, 236] on button "Update Status" at bounding box center [250, 236] width 37 height 10
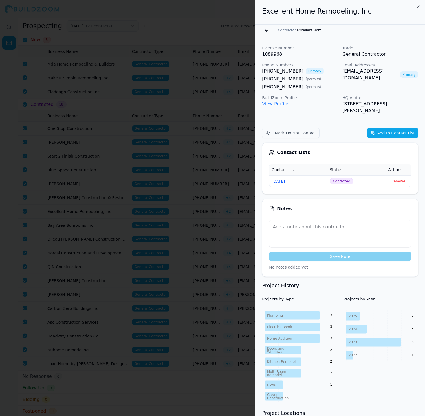
click at [167, 89] on div at bounding box center [212, 208] width 425 height 416
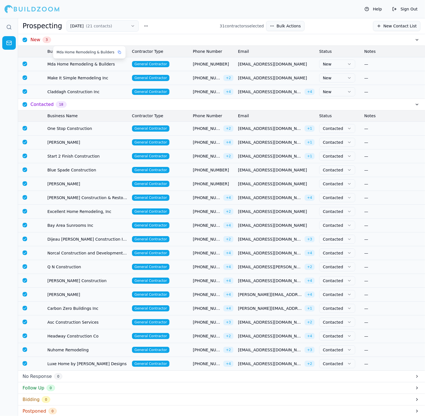
click at [62, 62] on span "Mda Home Remodeling & Builders" at bounding box center [87, 64] width 80 height 6
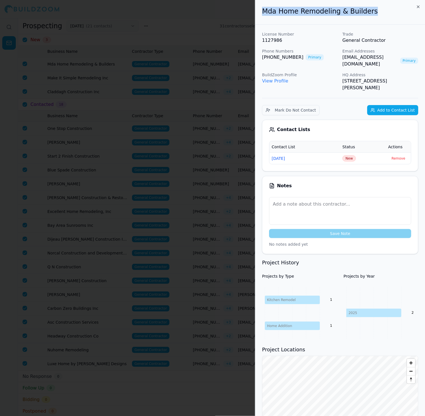
drag, startPoint x: 375, startPoint y: 8, endPoint x: 233, endPoint y: 7, distance: 142.3
click at [233, 18] on body "Help Sign Out Prospecting [DATE] ( 21 contacts ) 31 contractor s selected Bulk …" at bounding box center [212, 217] width 425 height 398
click at [346, 155] on span "New" at bounding box center [350, 158] width 14 height 6
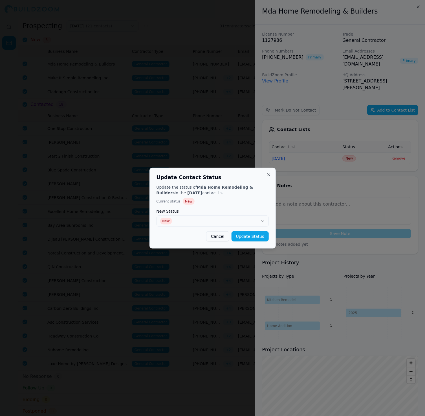
click at [178, 214] on div "New Status New" at bounding box center [213, 218] width 112 height 18
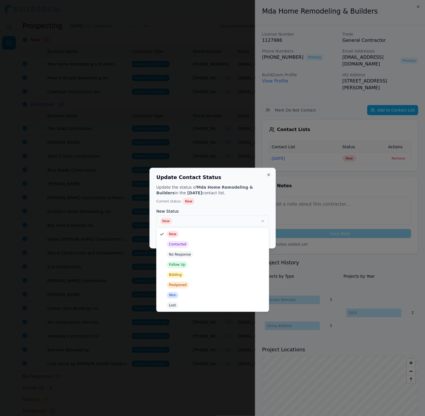
click at [168, 226] on button "New" at bounding box center [213, 220] width 112 height 11
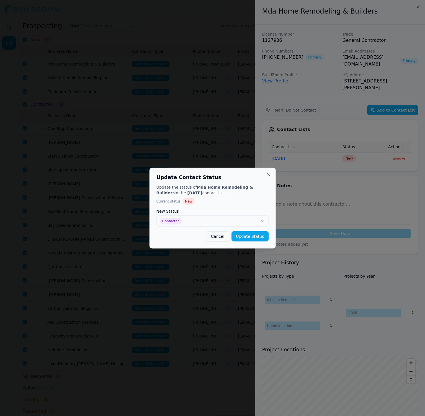
click at [261, 238] on button "Update Status" at bounding box center [250, 236] width 37 height 10
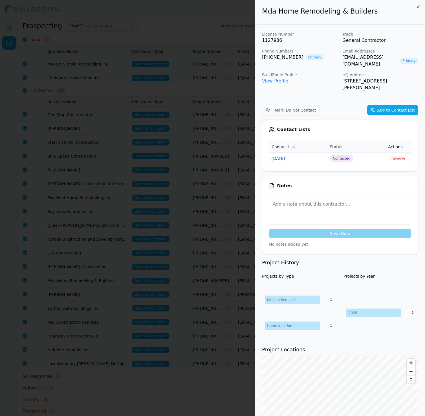
click at [188, 98] on div at bounding box center [212, 208] width 425 height 416
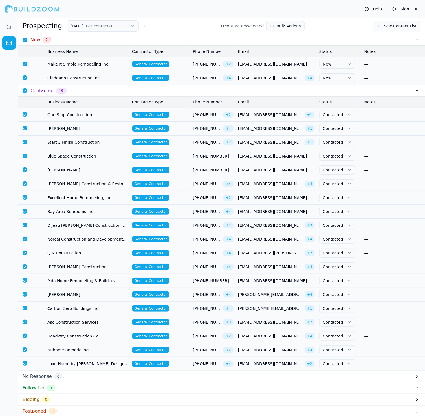
click at [177, 81] on td "General Contractor" at bounding box center [160, 78] width 61 height 14
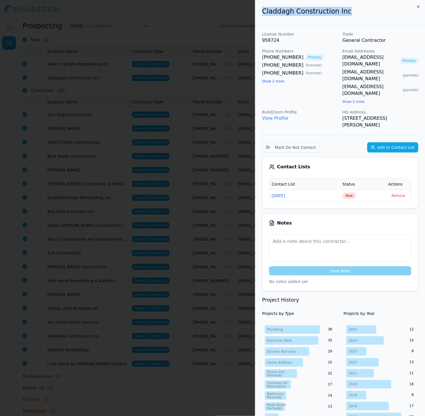
drag, startPoint x: 348, startPoint y: 10, endPoint x: 261, endPoint y: 10, distance: 86.1
click at [261, 10] on div "Claddagh Construction Inc" at bounding box center [340, 12] width 170 height 25
click at [350, 193] on span "New" at bounding box center [350, 196] width 14 height 6
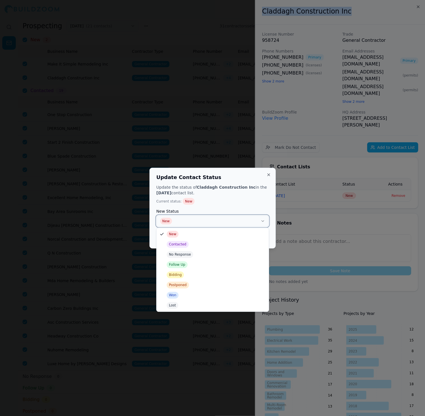
click at [161, 222] on button "New" at bounding box center [213, 220] width 112 height 11
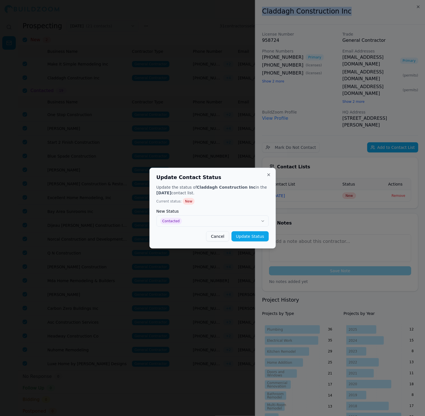
click at [250, 240] on button "Update Status" at bounding box center [250, 236] width 37 height 10
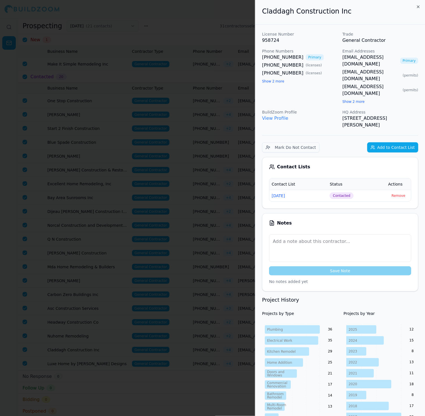
click at [191, 91] on div at bounding box center [212, 208] width 425 height 416
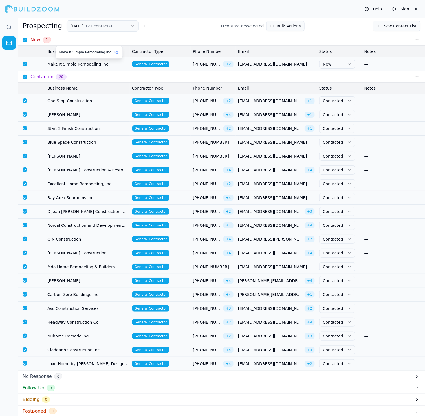
click at [111, 65] on span "Make It Simple Remodeling Inc" at bounding box center [87, 64] width 80 height 6
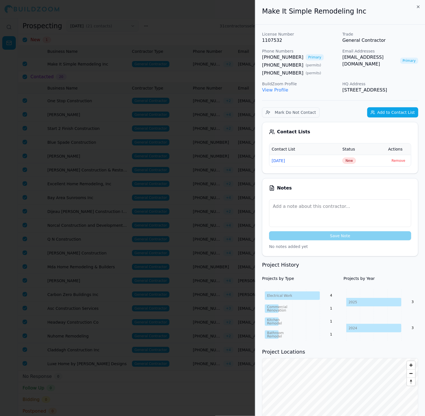
drag, startPoint x: 348, startPoint y: 57, endPoint x: 344, endPoint y: 57, distance: 4.0
drag, startPoint x: 357, startPoint y: 10, endPoint x: 253, endPoint y: 10, distance: 104.2
click at [253, 18] on body "Help Sign Out Prospecting [DATE] ( 21 contacts ) 31 contractor s selected Bulk …" at bounding box center [212, 217] width 425 height 398
click at [347, 164] on span "New" at bounding box center [350, 161] width 14 height 6
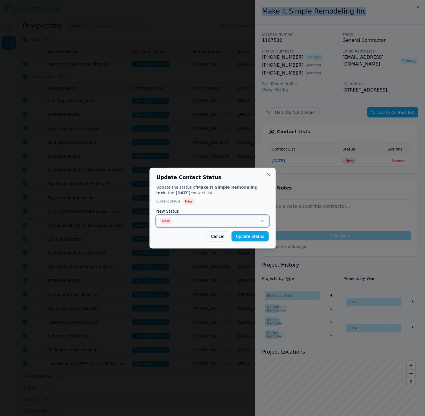
click at [235, 222] on button "New" at bounding box center [213, 220] width 112 height 11
click at [252, 237] on button "Update Status" at bounding box center [250, 236] width 37 height 10
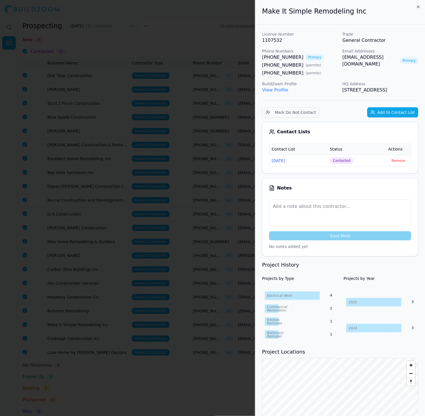
click at [113, 78] on div at bounding box center [212, 208] width 425 height 416
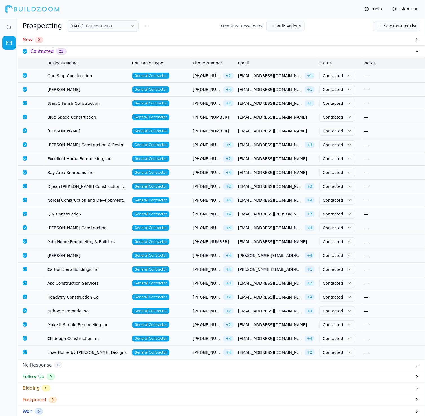
click at [131, 376] on div "Follow Up 0" at bounding box center [221, 377] width 407 height 12
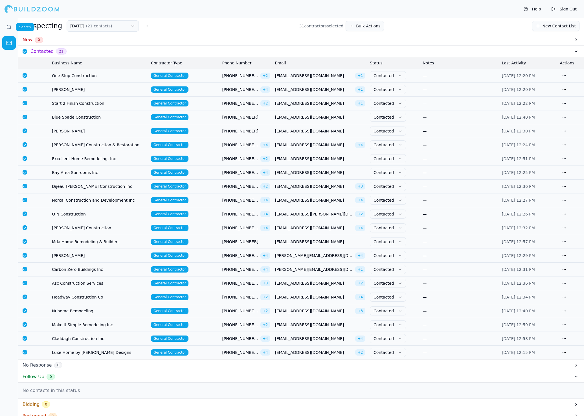
click at [11, 23] on link at bounding box center [9, 27] width 14 height 14
